Goal: Information Seeking & Learning: Learn about a topic

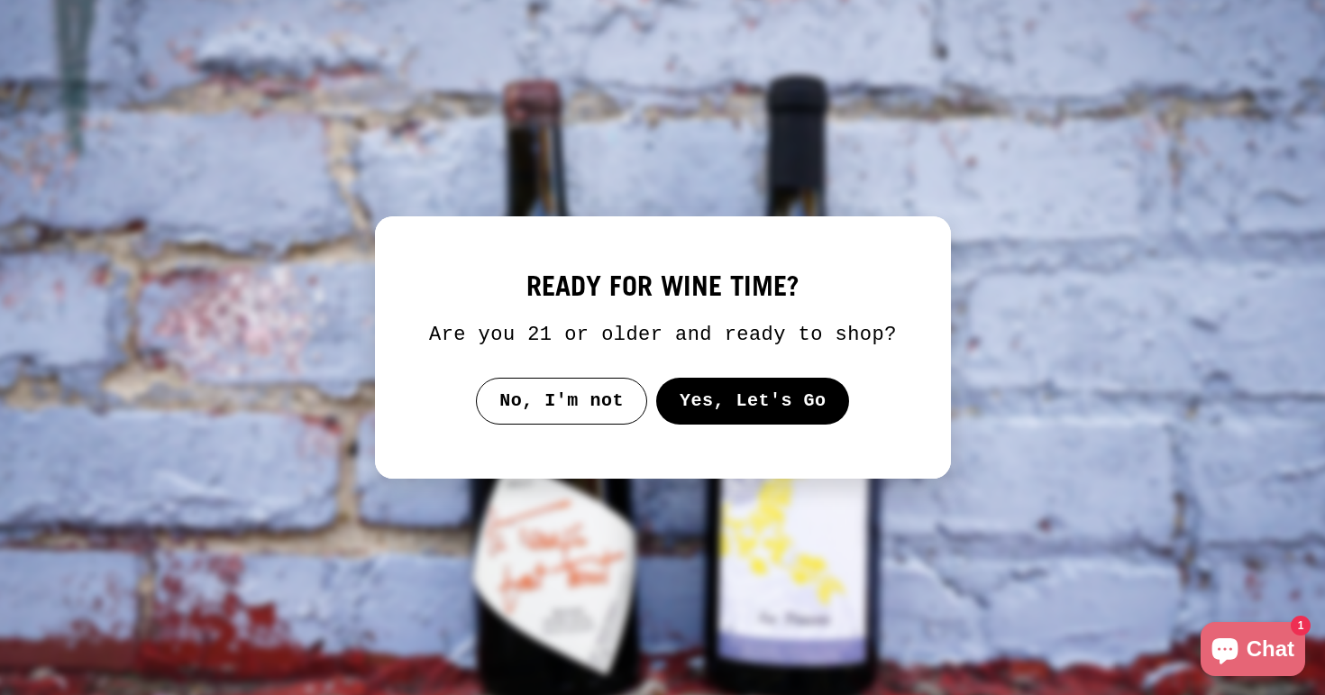
click at [774, 399] on button "Yes, Let's Go" at bounding box center [752, 401] width 194 height 47
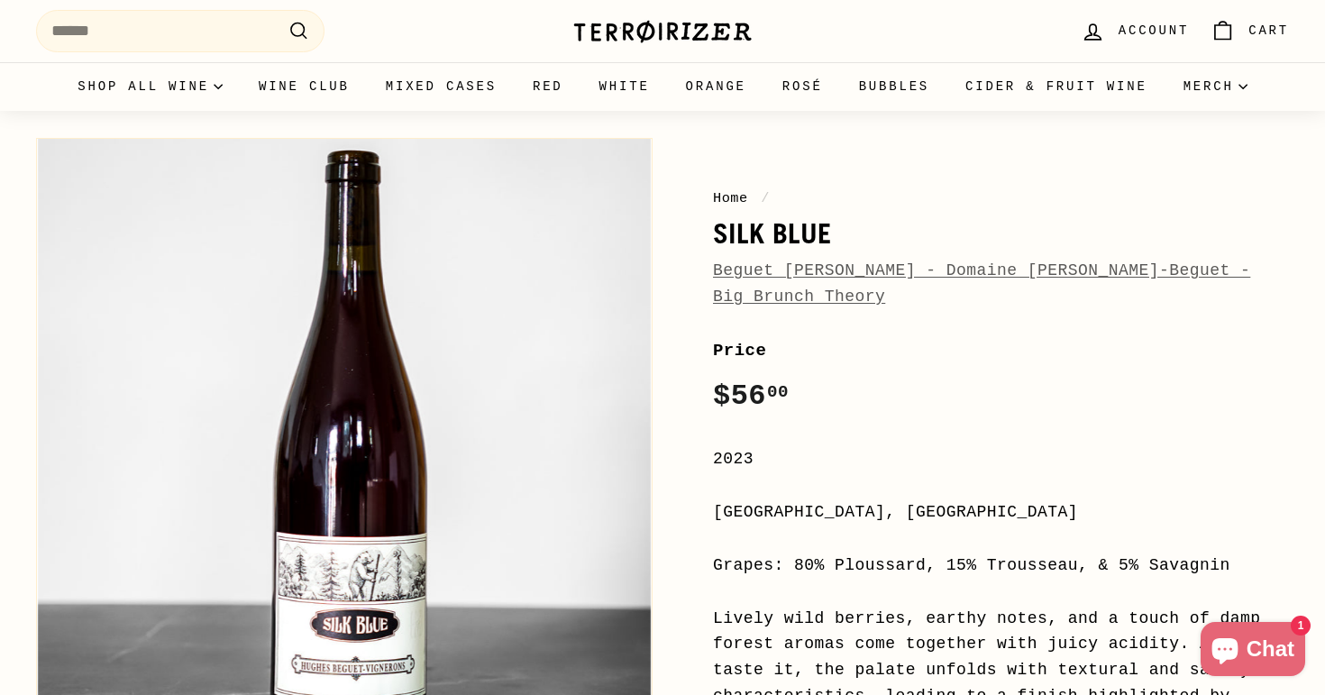
scroll to position [50, 0]
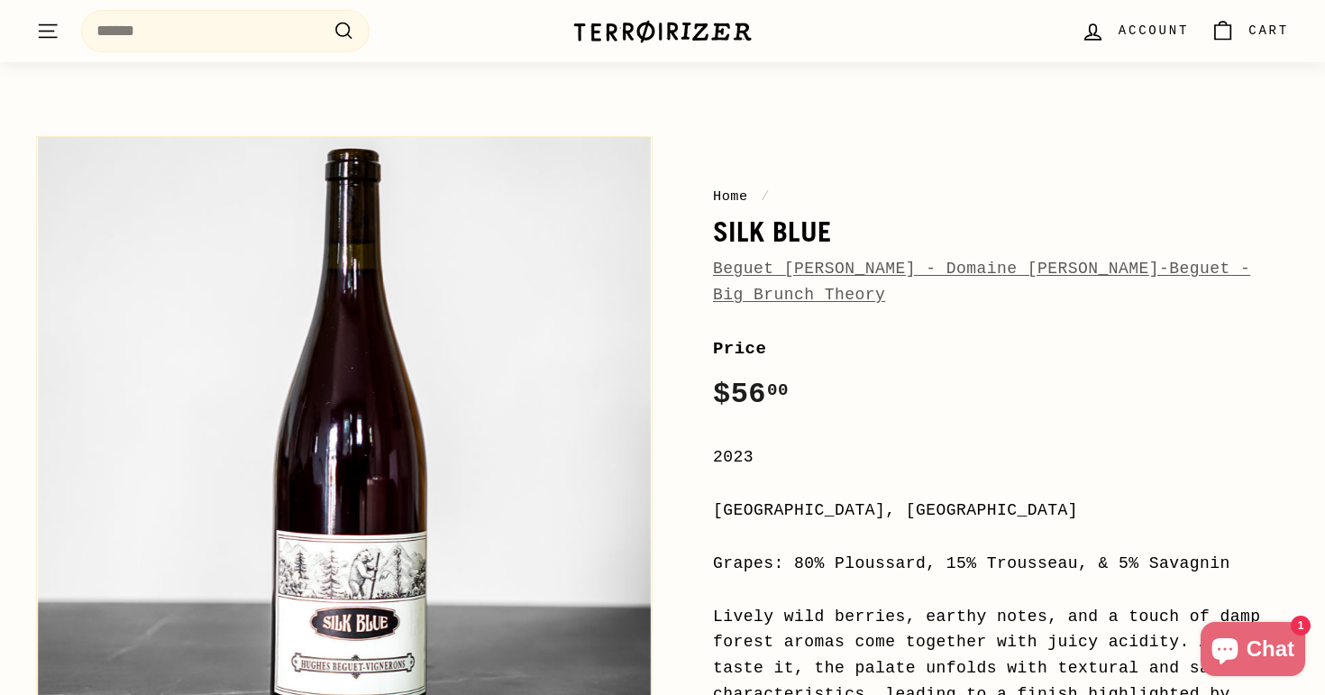
click at [763, 270] on link "Beguet [PERSON_NAME] - Domaine [PERSON_NAME]-Beguet - Big Brunch Theory" at bounding box center [981, 282] width 537 height 44
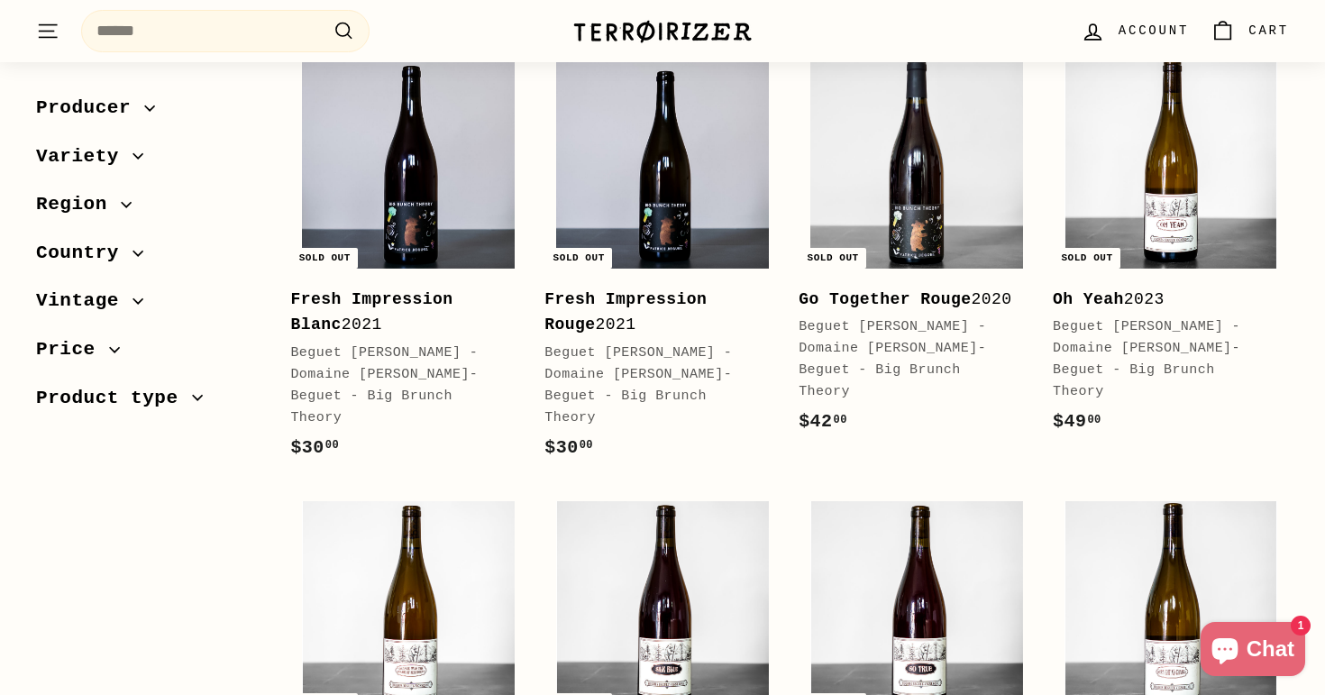
scroll to position [306, 0]
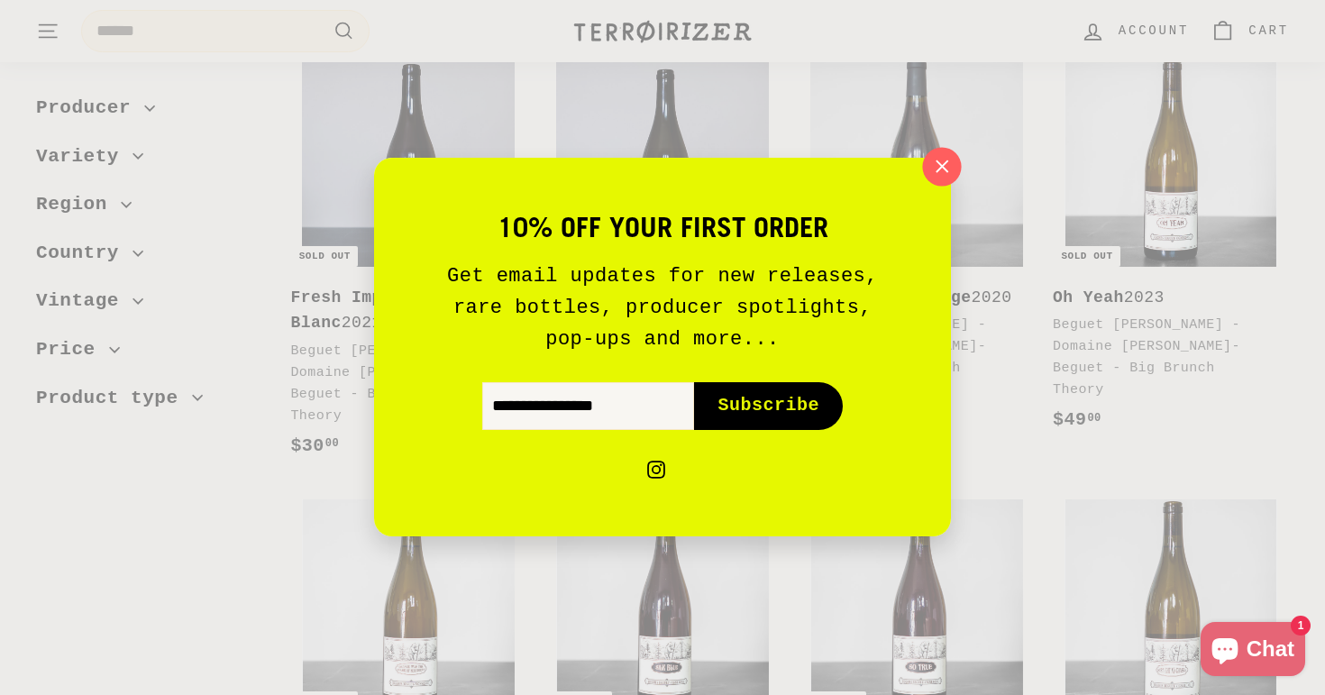
click at [935, 166] on icon "button" at bounding box center [941, 166] width 27 height 27
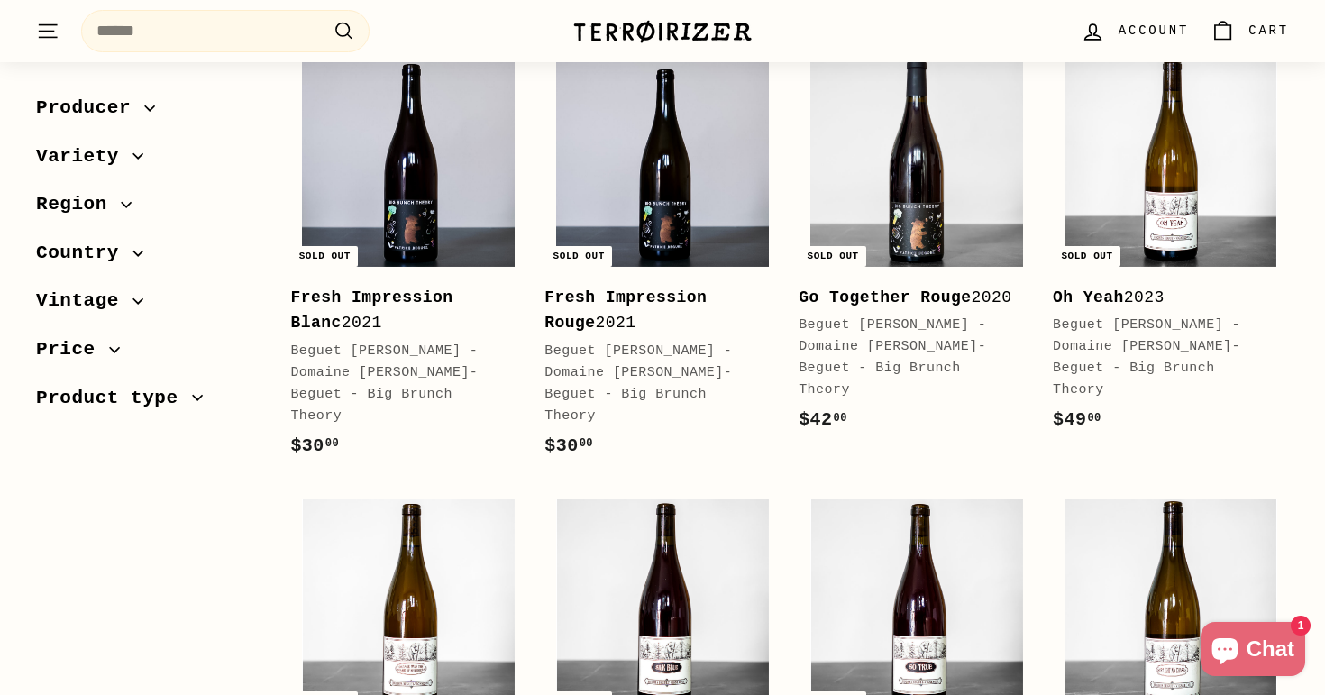
click at [353, 328] on div "Fresh Impression Blanc 2021" at bounding box center [399, 311] width 218 height 52
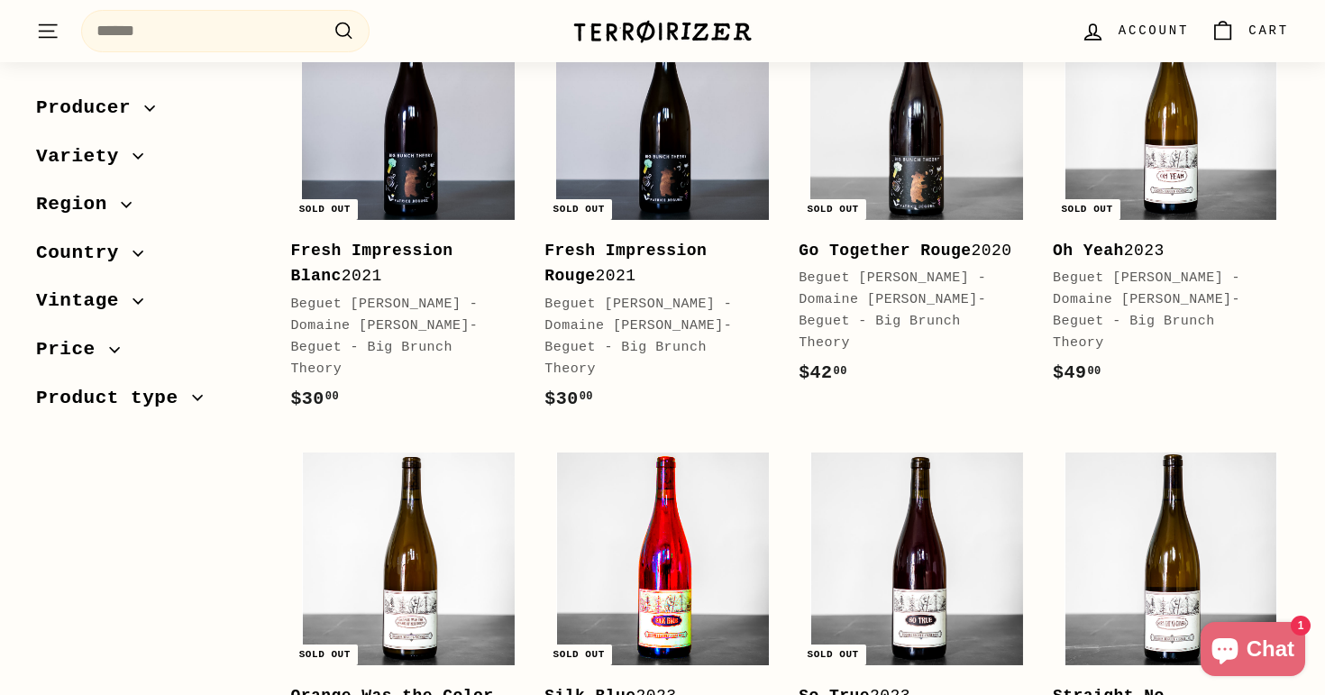
scroll to position [354, 0]
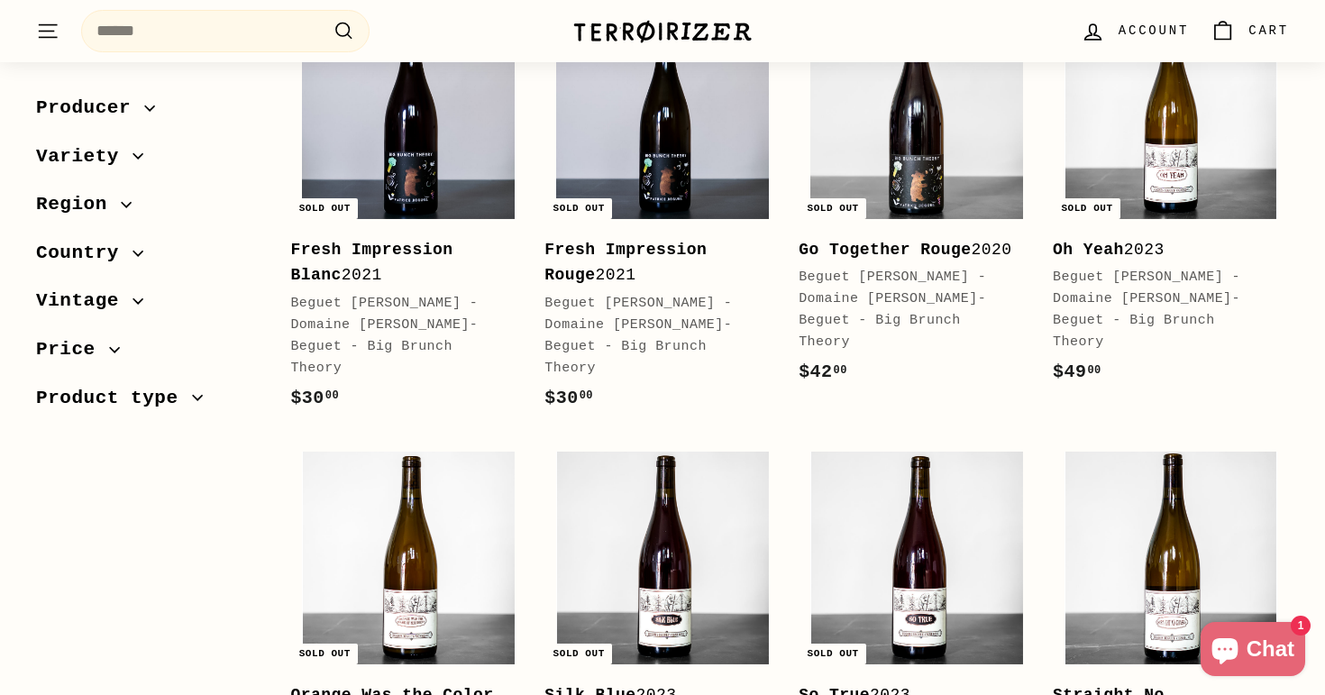
click at [1162, 299] on div "Beguet [PERSON_NAME] - Domaine [PERSON_NAME]-Beguet - Big Brunch Theory" at bounding box center [1162, 310] width 218 height 87
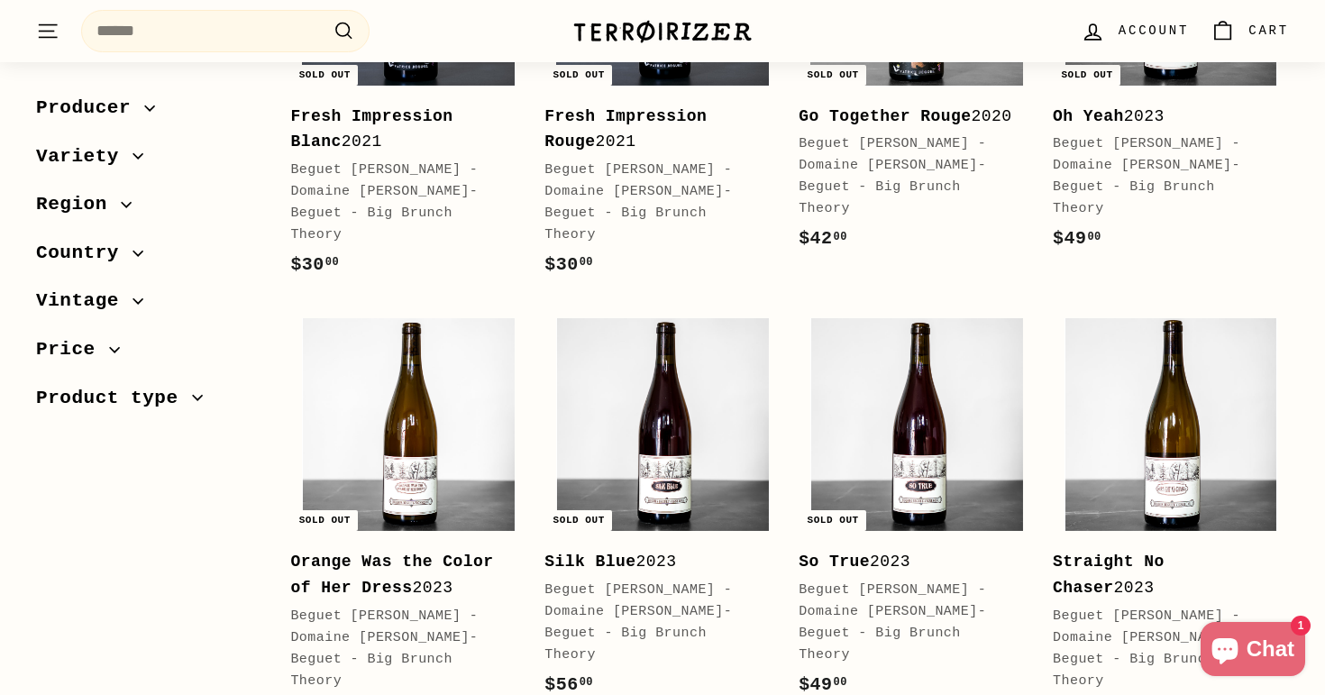
scroll to position [493, 0]
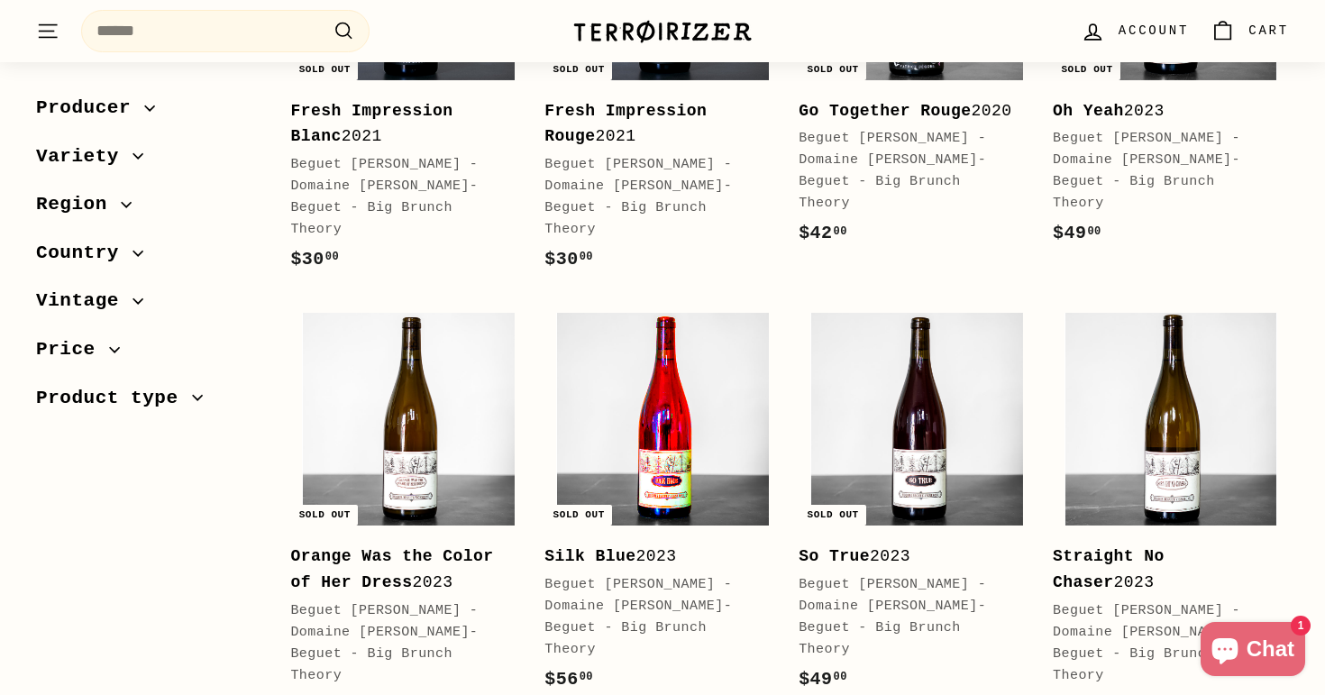
click at [719, 444] on img at bounding box center [662, 419] width 213 height 213
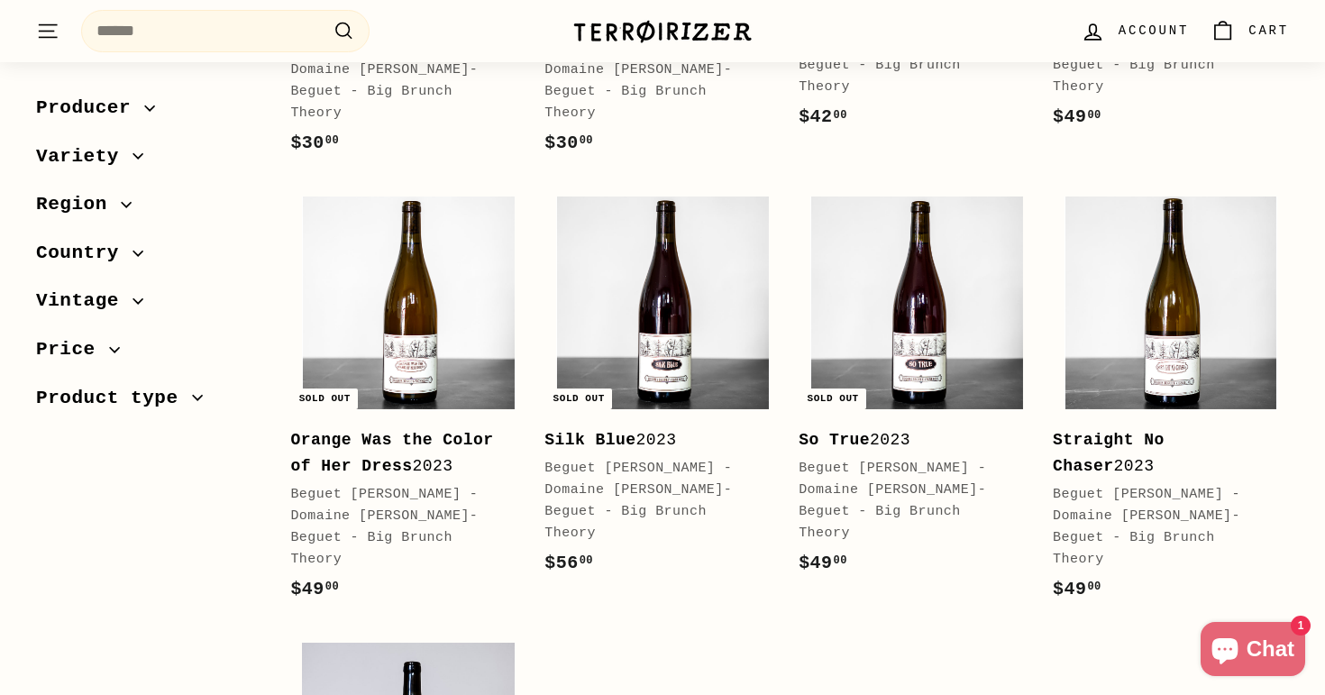
scroll to position [615, 0]
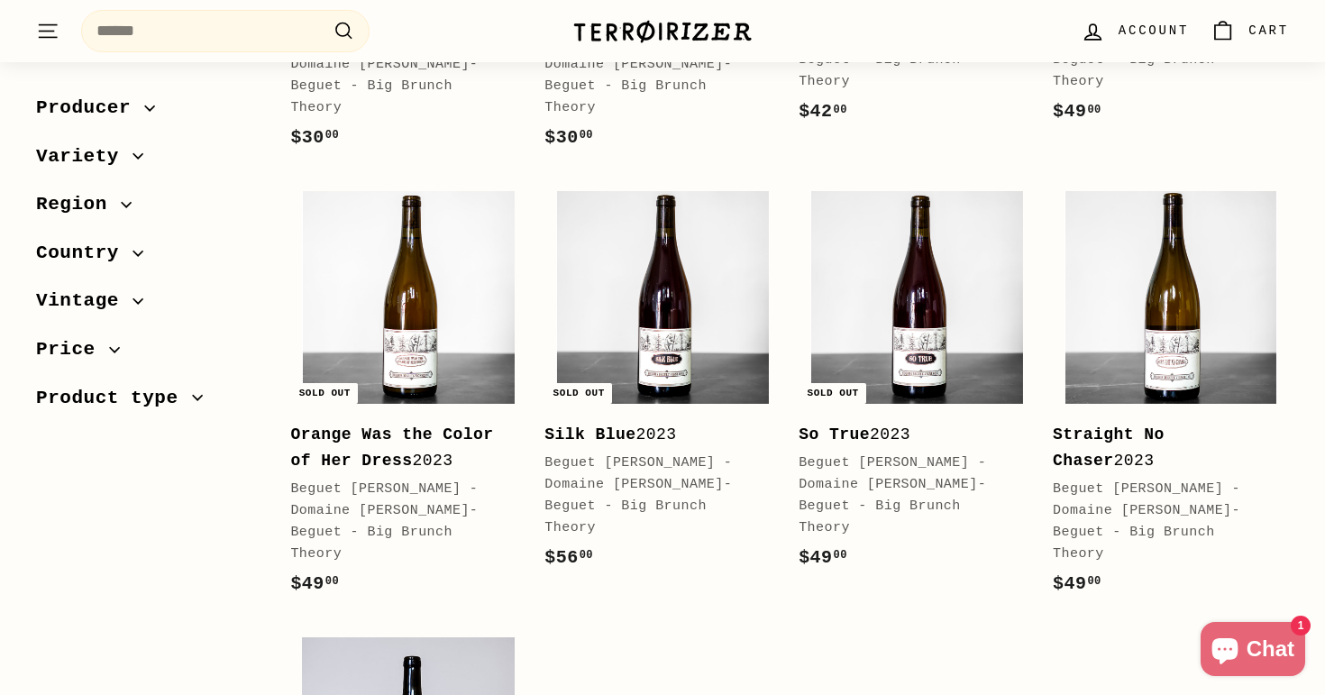
click at [382, 425] on div "Orange Was the Color of Her Dress 2023" at bounding box center [399, 448] width 218 height 52
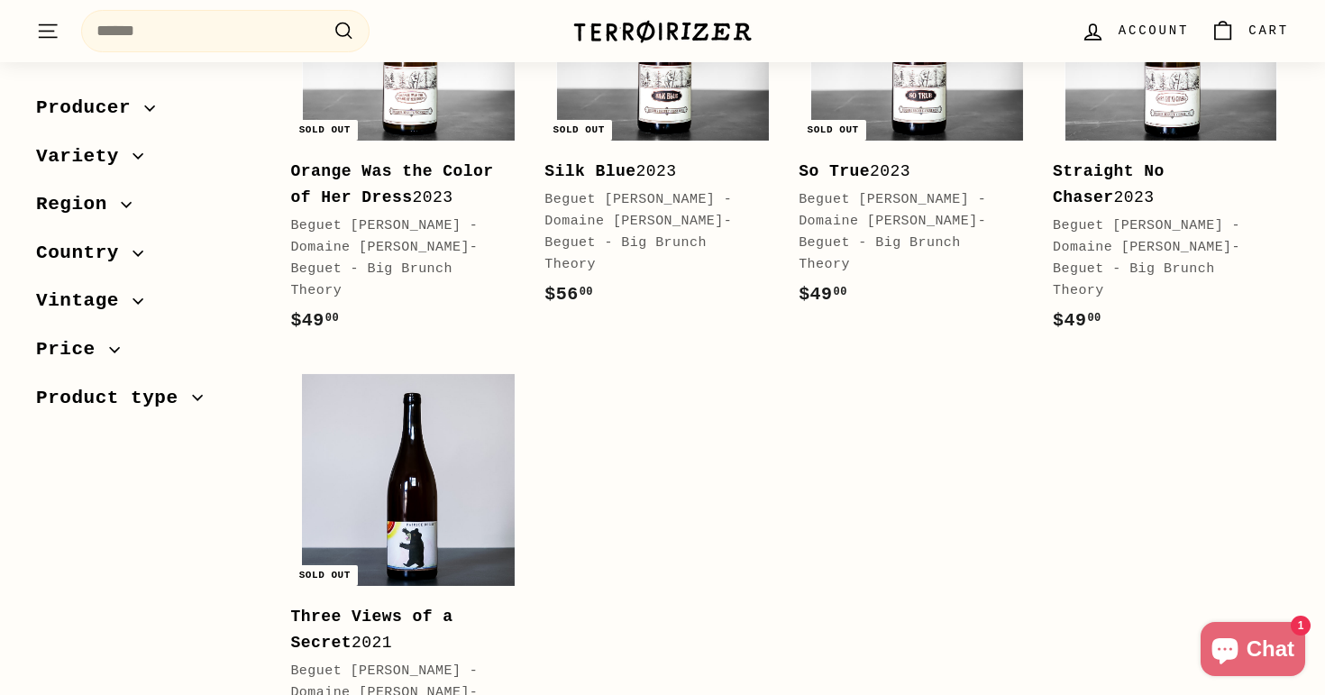
scroll to position [945, 0]
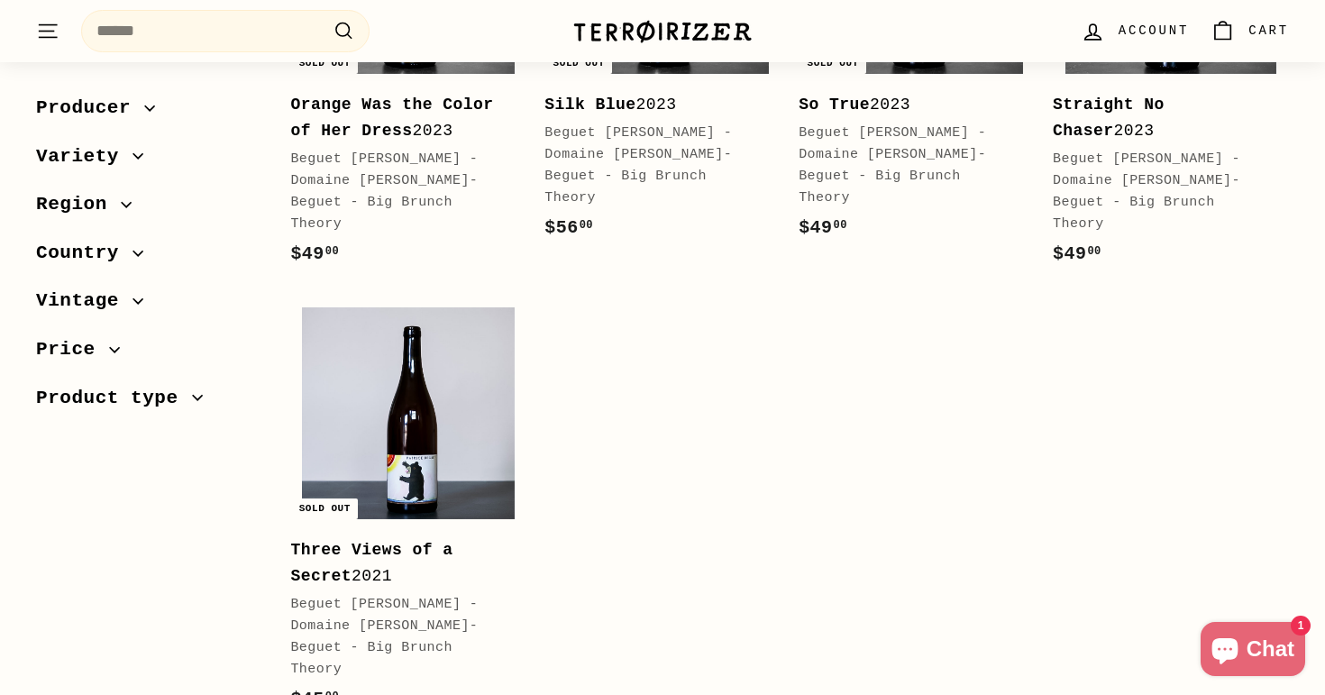
click at [346, 541] on b "Three Views of a Secret" at bounding box center [371, 563] width 162 height 44
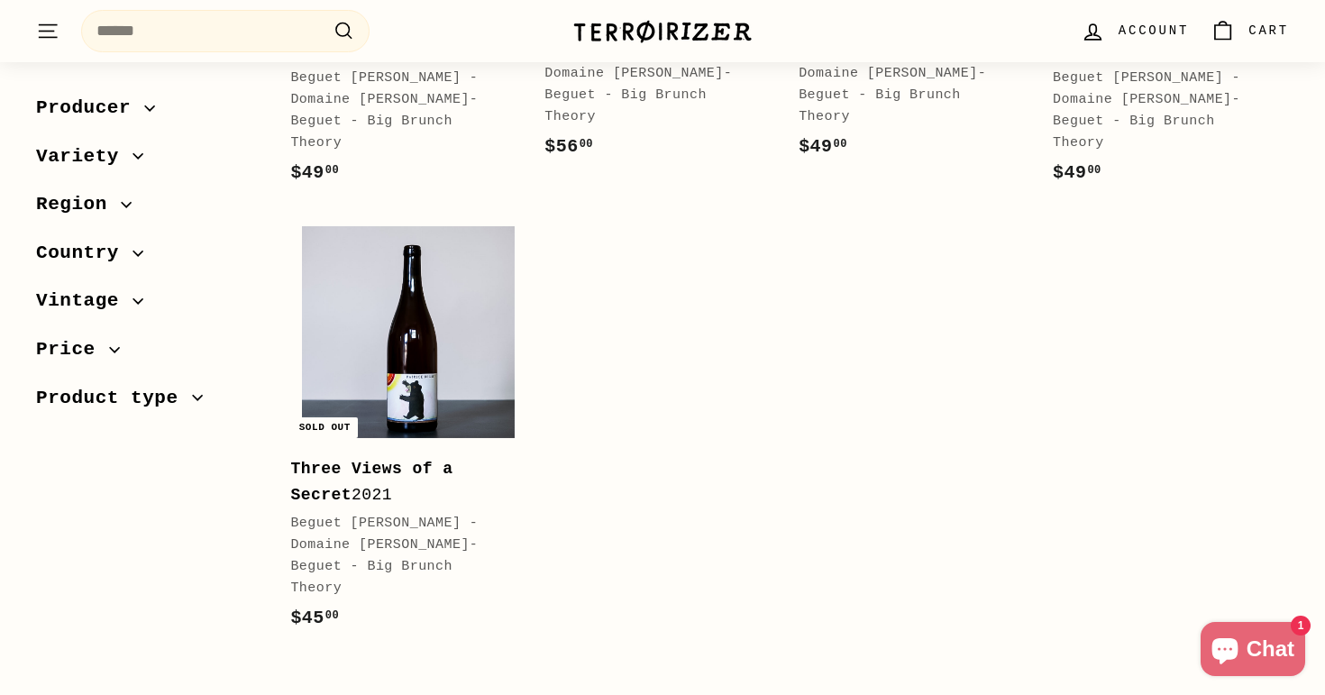
scroll to position [1030, 0]
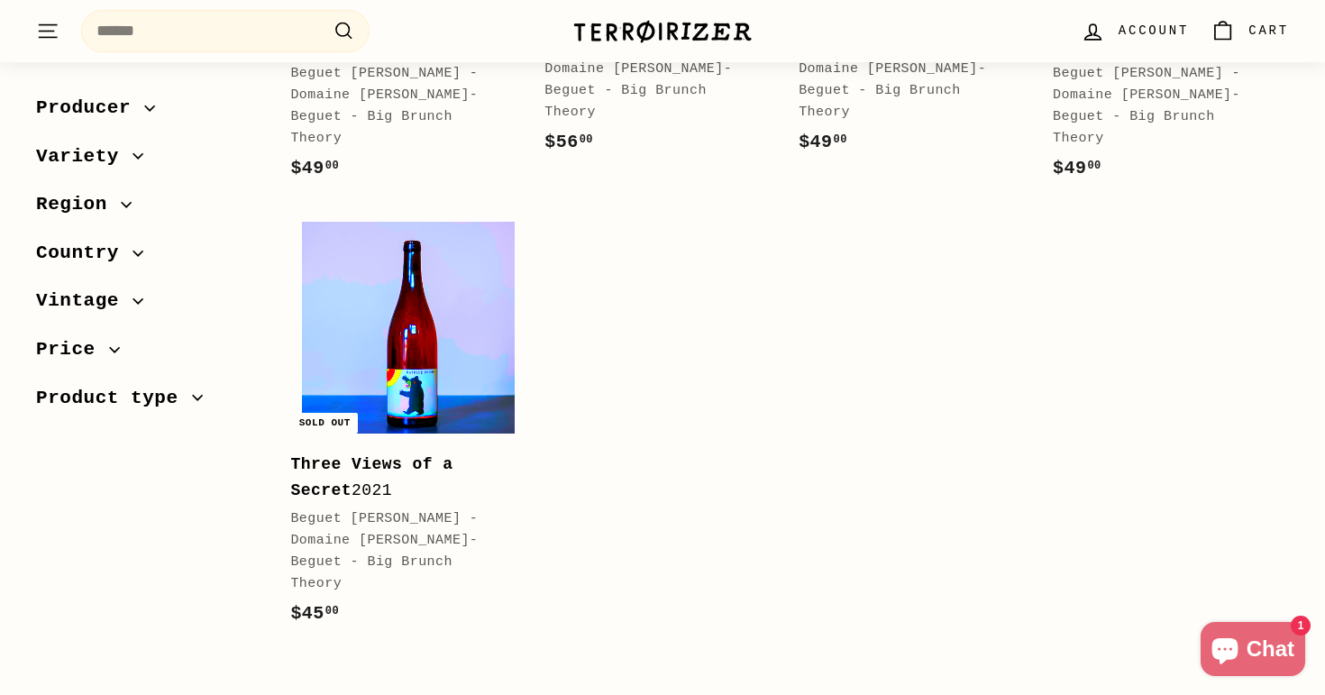
click at [458, 309] on img at bounding box center [408, 328] width 213 height 213
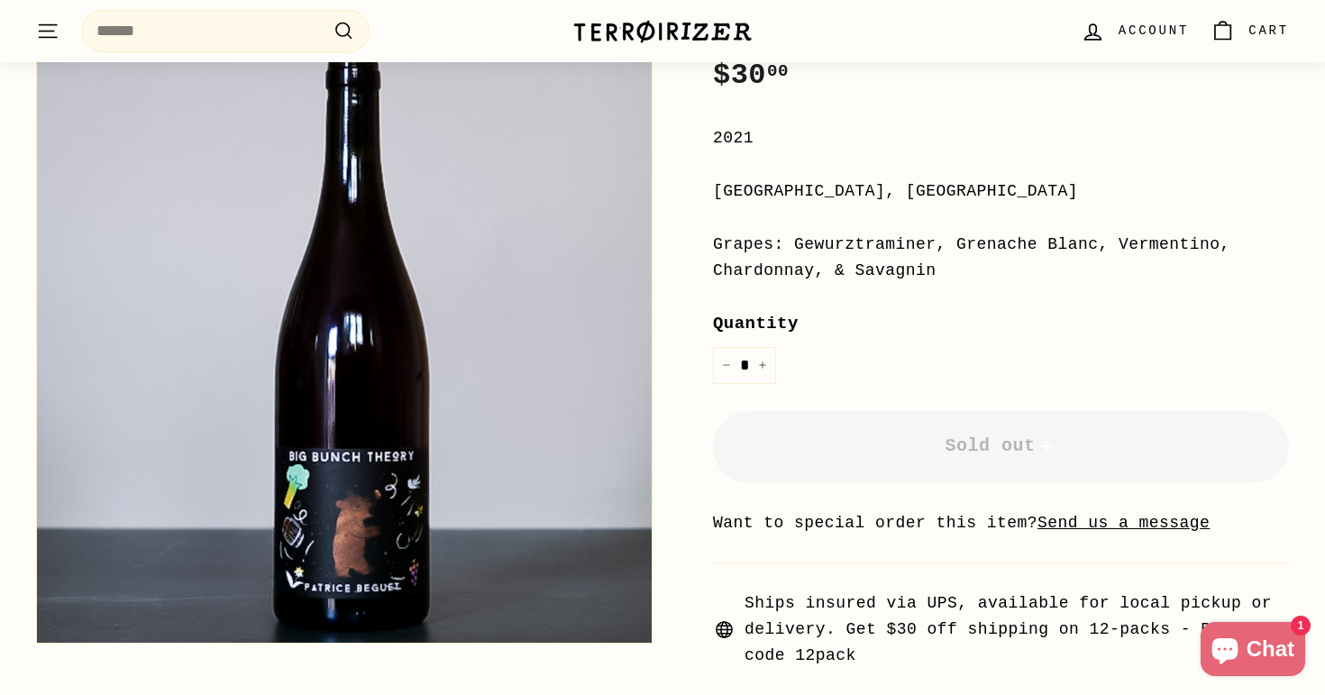
scroll to position [360, 0]
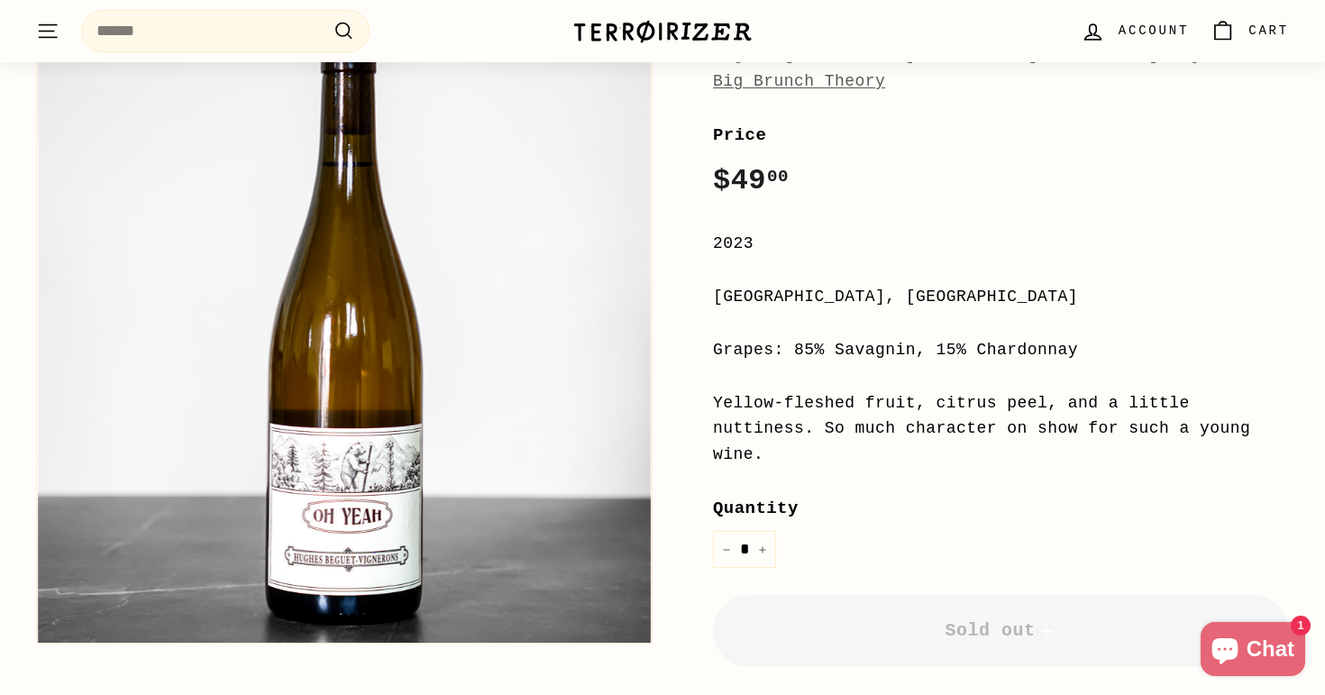
scroll to position [265, 0]
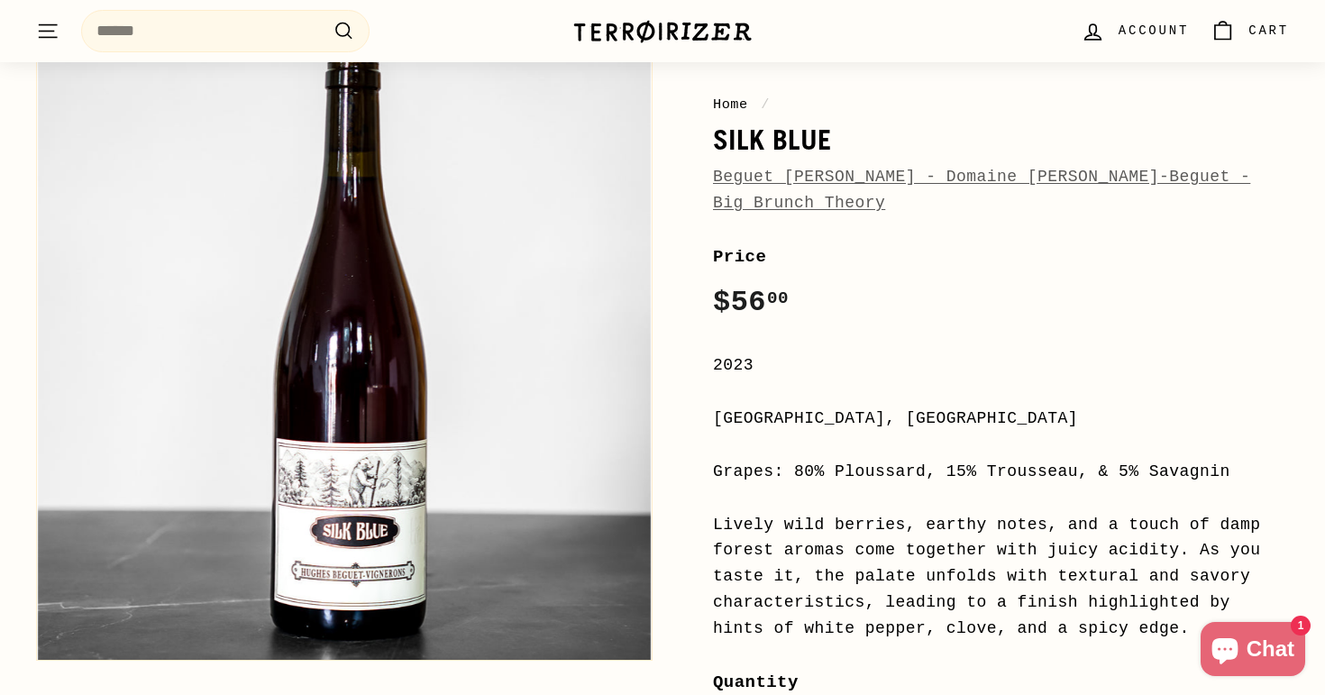
scroll to position [144, 0]
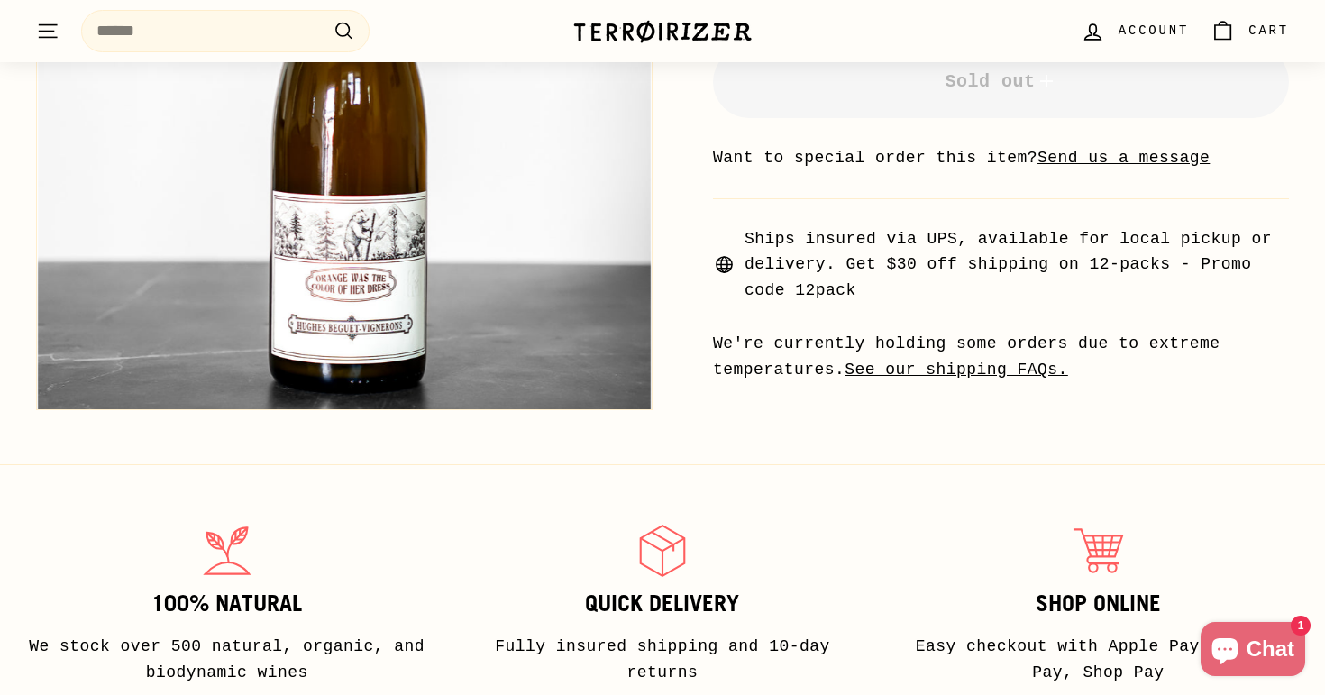
scroll to position [712, 0]
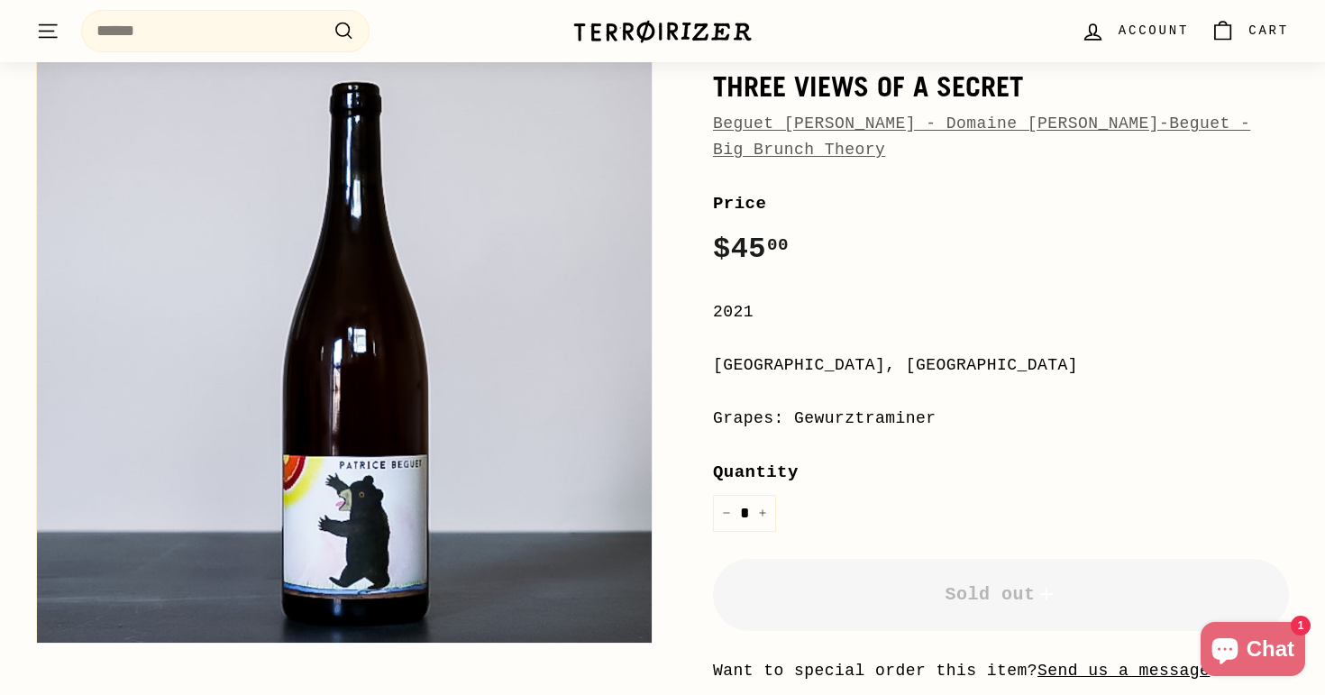
scroll to position [192, 0]
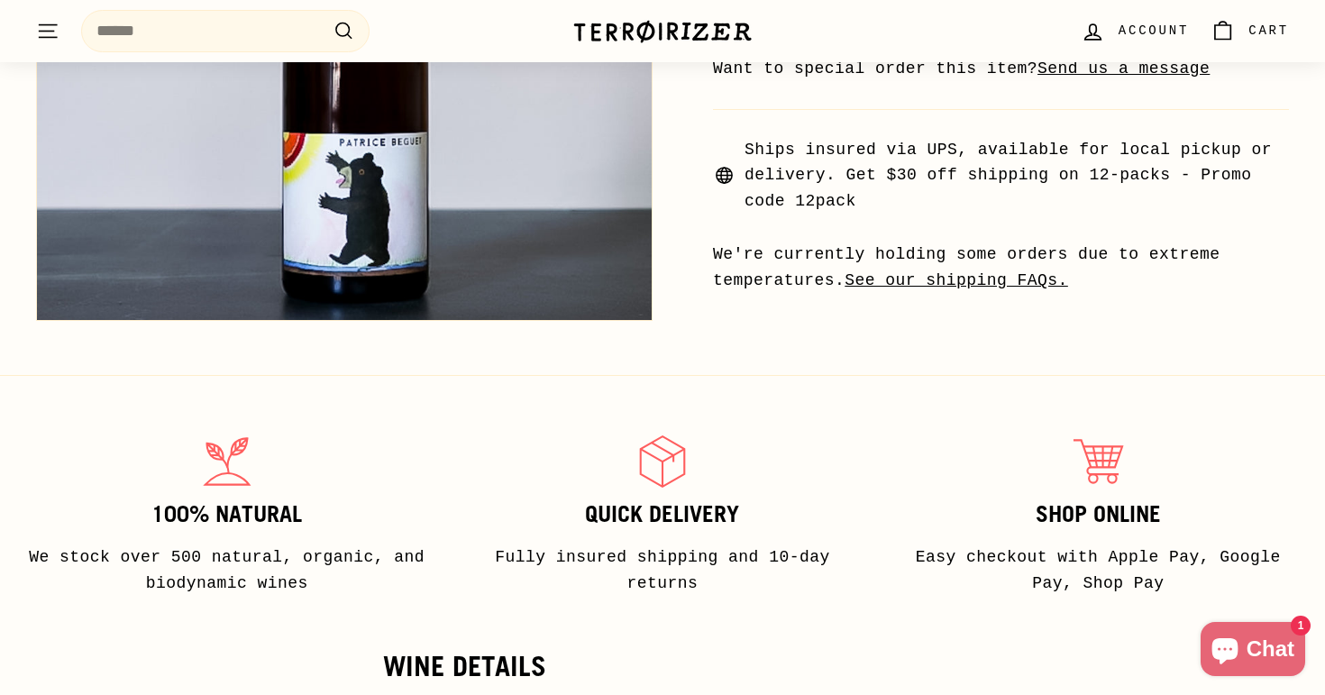
scroll to position [442, 0]
